Goal: Navigation & Orientation: Go to known website

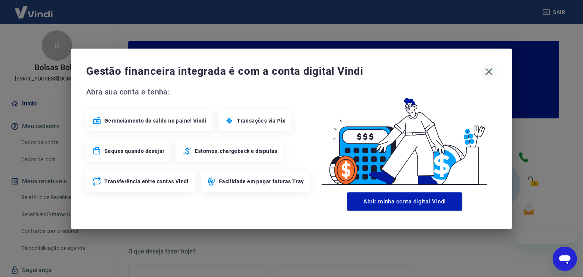
click at [490, 68] on icon "button" at bounding box center [488, 72] width 12 height 12
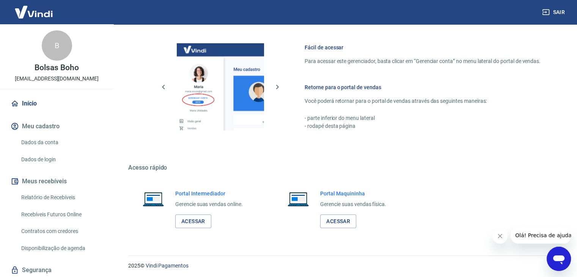
scroll to position [400, 0]
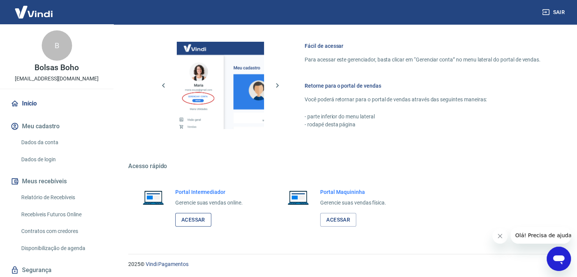
click at [191, 224] on link "Acessar" at bounding box center [193, 220] width 36 height 14
